Goal: Transaction & Acquisition: Download file/media

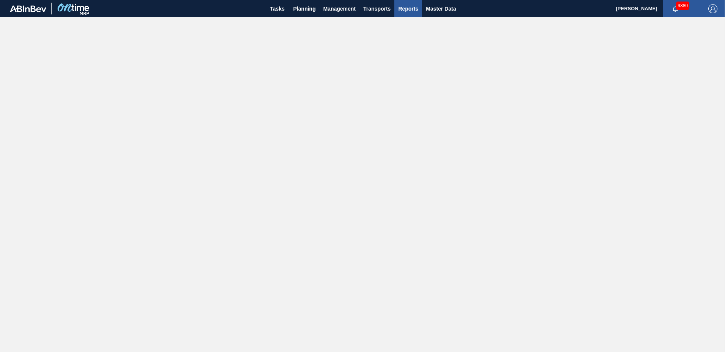
click at [414, 3] on button "Reports" at bounding box center [408, 8] width 28 height 17
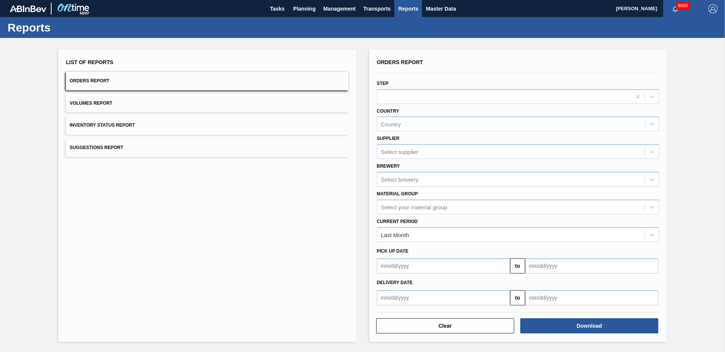
click at [124, 122] on button "Inventory Status Report" at bounding box center [207, 125] width 283 height 19
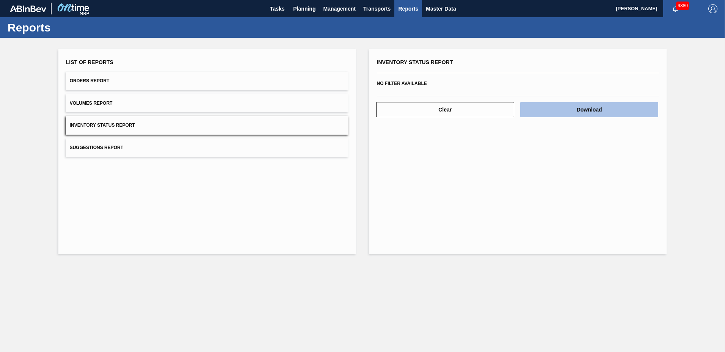
click at [600, 108] on button "Download" at bounding box center [589, 109] width 138 height 15
drag, startPoint x: 279, startPoint y: 295, endPoint x: 282, endPoint y: 276, distance: 19.6
click at [281, 291] on main "Tasks Planning Management Transports Reports Master Data [PERSON_NAME] 9880 Mar…" at bounding box center [362, 176] width 725 height 352
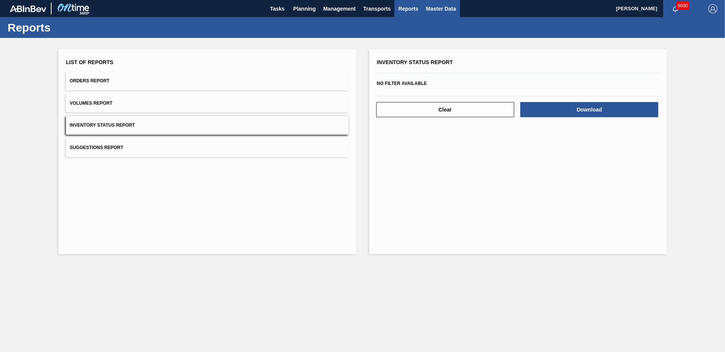
click at [442, 8] on span "Master Data" at bounding box center [441, 8] width 30 height 9
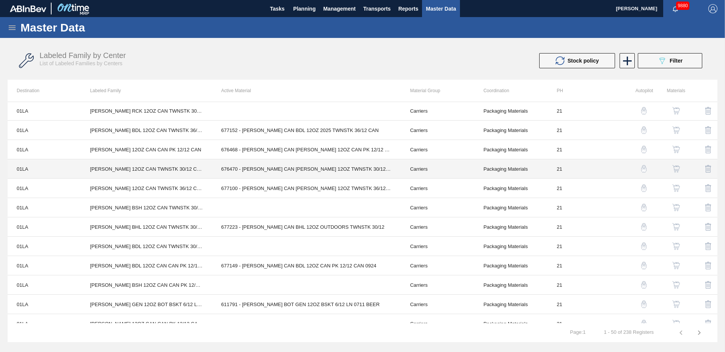
scroll to position [746, 0]
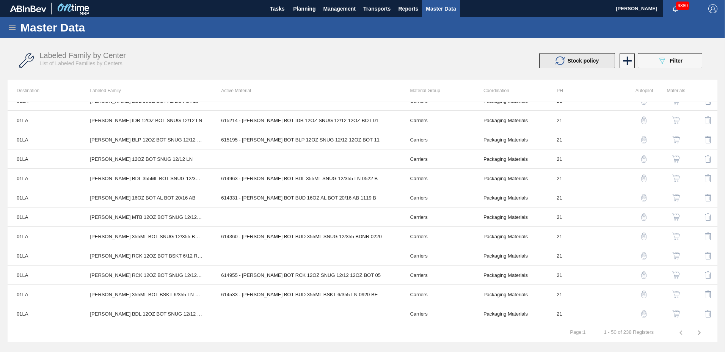
click at [599, 62] on span "Stock policy" at bounding box center [583, 61] width 31 height 6
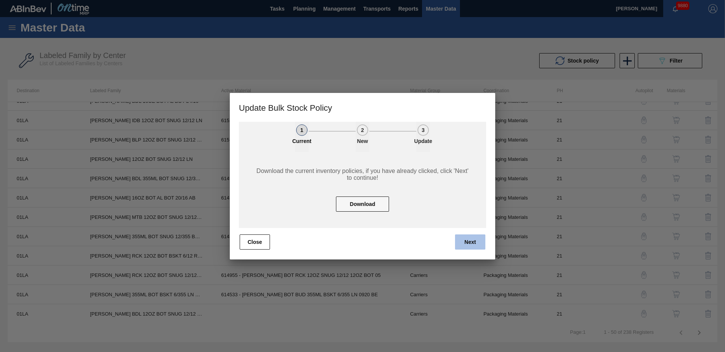
click at [473, 240] on button "Next" at bounding box center [470, 241] width 30 height 15
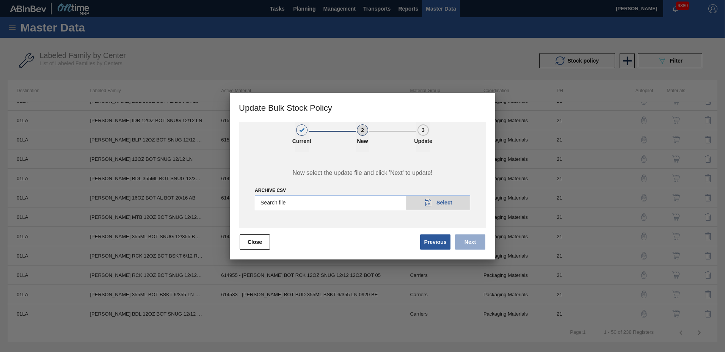
click at [317, 203] on input "Archive CSV" at bounding box center [362, 202] width 215 height 15
click at [258, 242] on button "Close" at bounding box center [255, 241] width 30 height 15
